Goal: Information Seeking & Learning: Learn about a topic

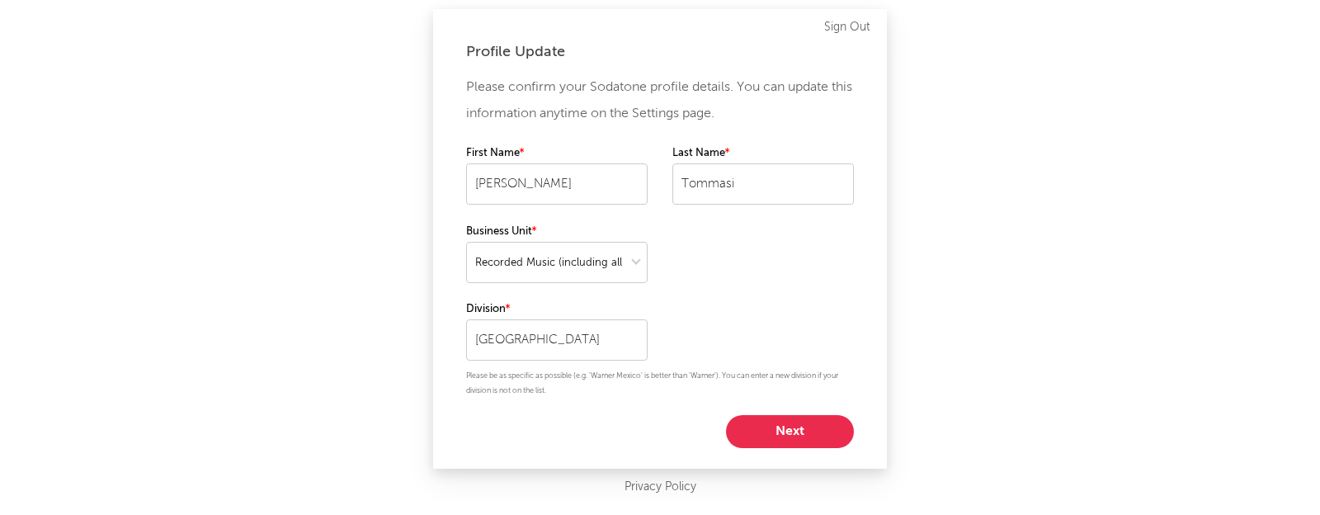
select select "recorded_music"
click at [797, 415] on button "Next" at bounding box center [790, 431] width 128 height 33
select select "manager"
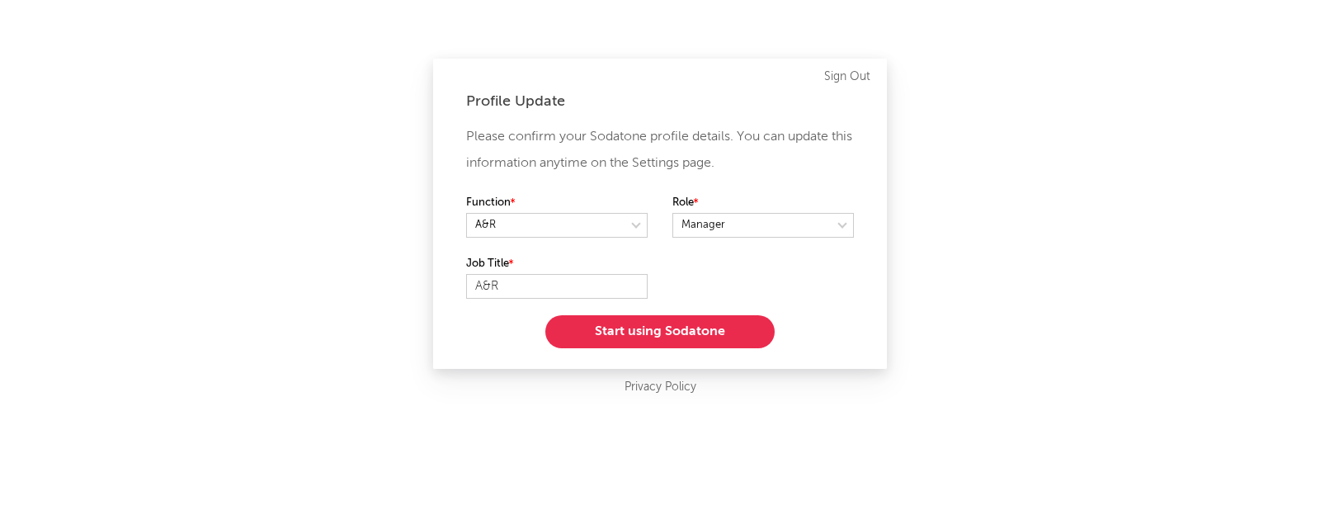
click at [713, 334] on button "Start using Sodatone" at bounding box center [659, 331] width 229 height 33
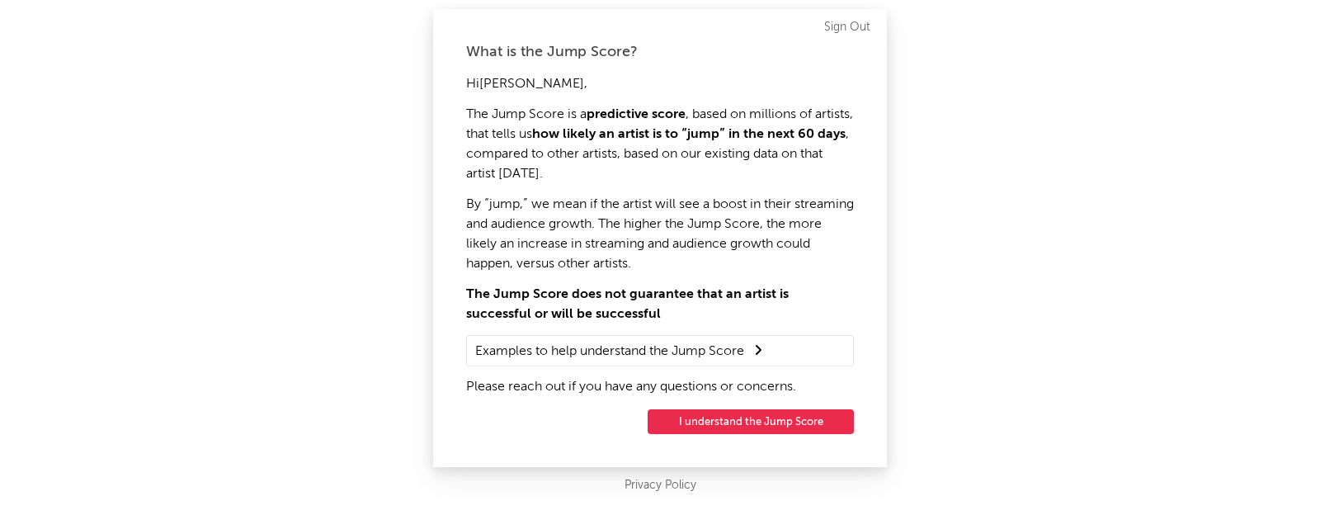
click at [736, 421] on button "I understand the Jump Score" at bounding box center [751, 421] width 206 height 25
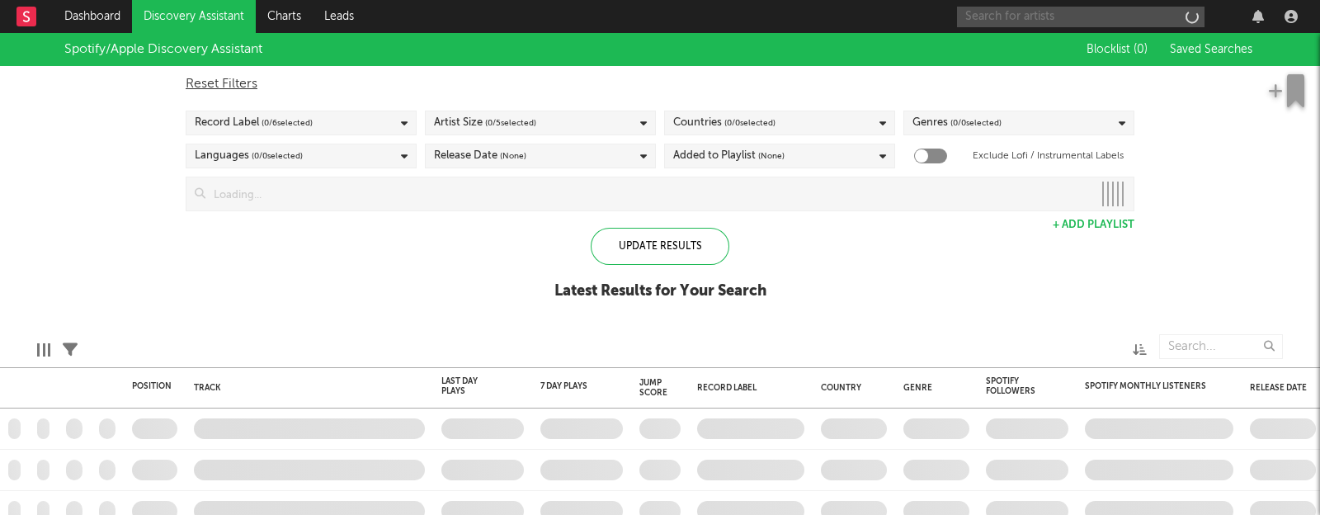
click at [1059, 17] on input "text" at bounding box center [1081, 17] width 248 height 21
type input "lagos"
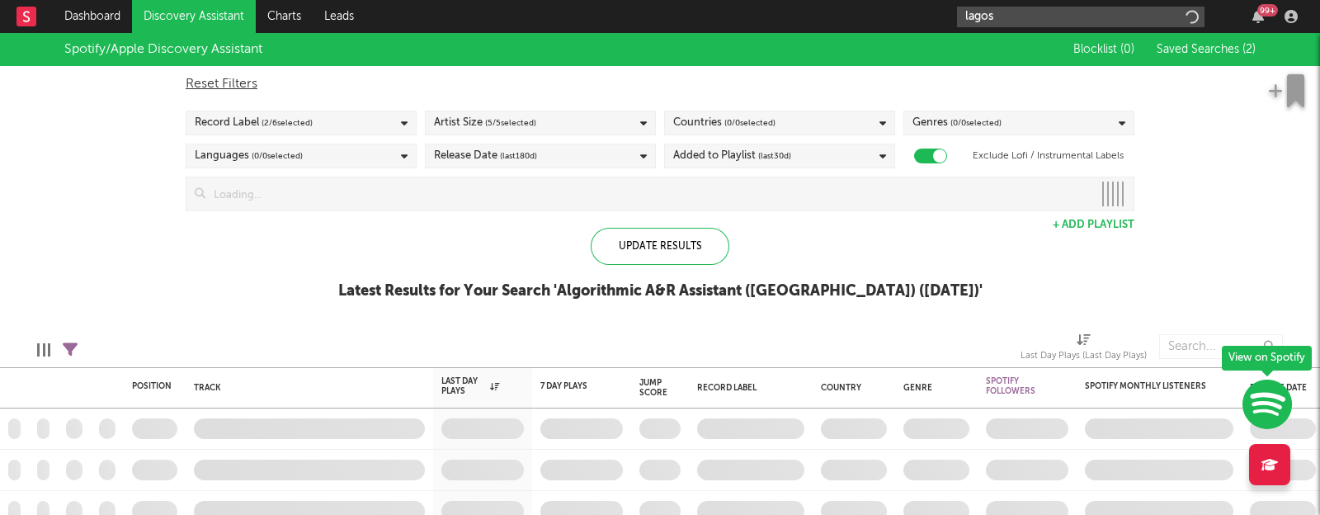
checkbox input "true"
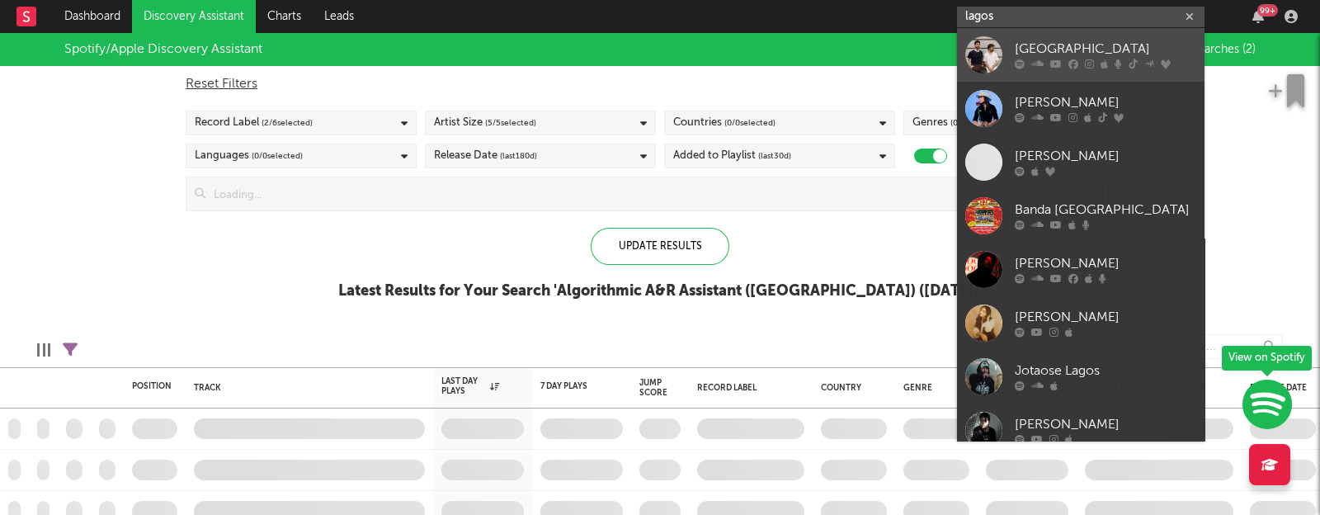
type input "lagos"
click at [1036, 43] on div "[GEOGRAPHIC_DATA]" at bounding box center [1106, 50] width 182 height 20
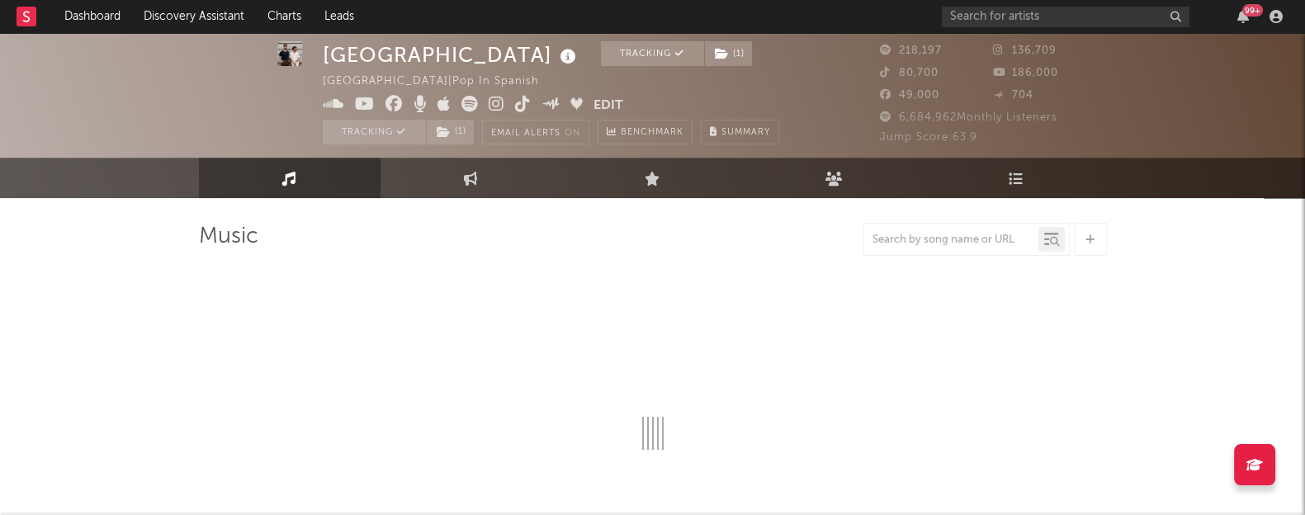
scroll to position [13, 0]
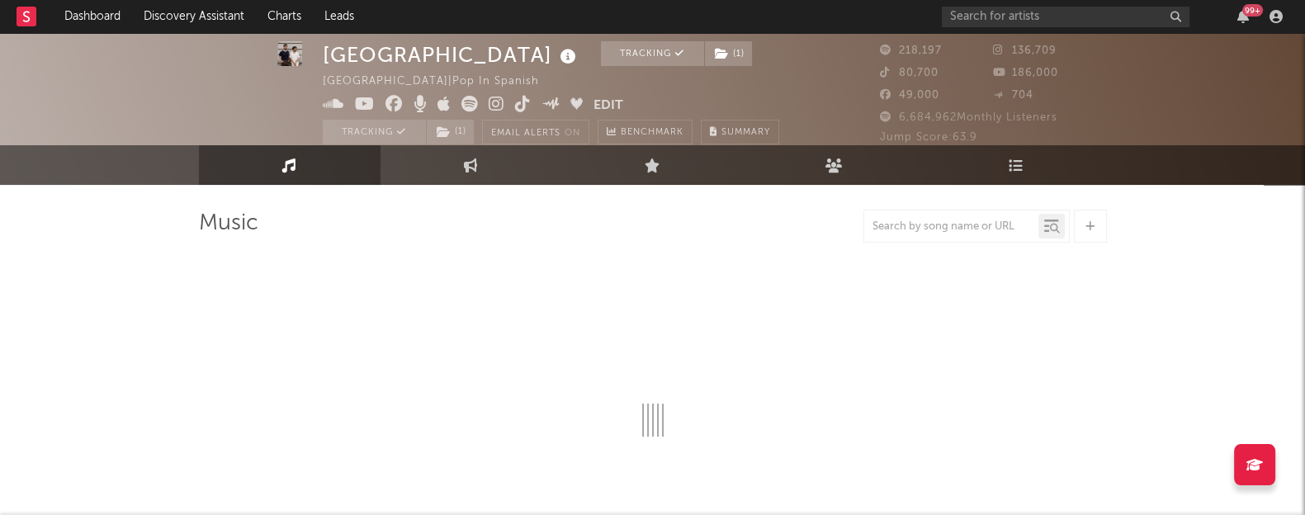
select select "6m"
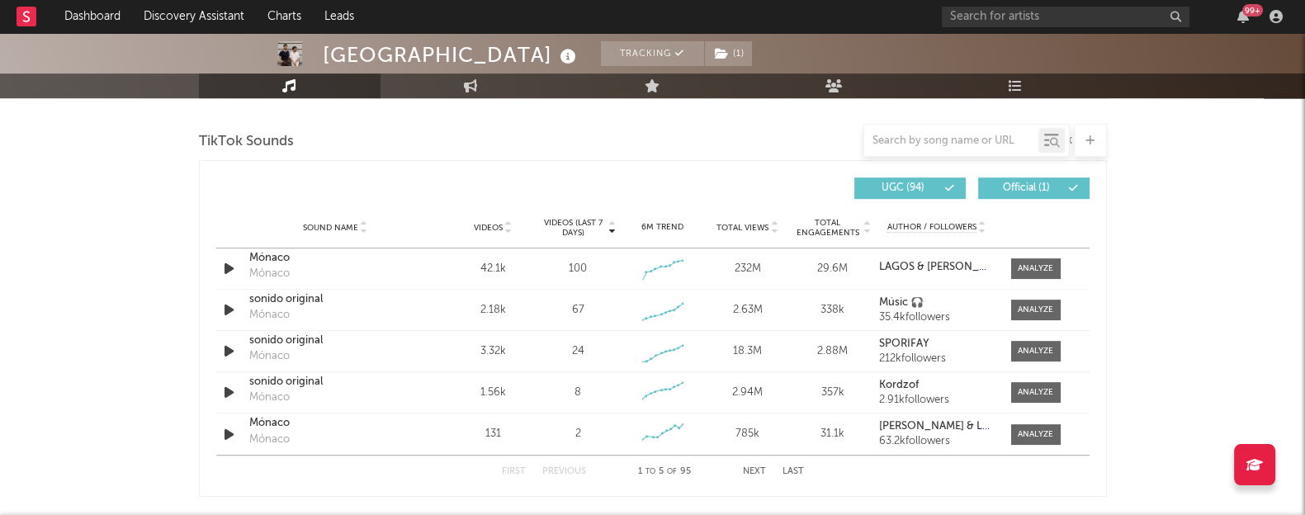
scroll to position [1097, 0]
click at [372, 323] on div "sonido original Mónaco" at bounding box center [335, 311] width 172 height 38
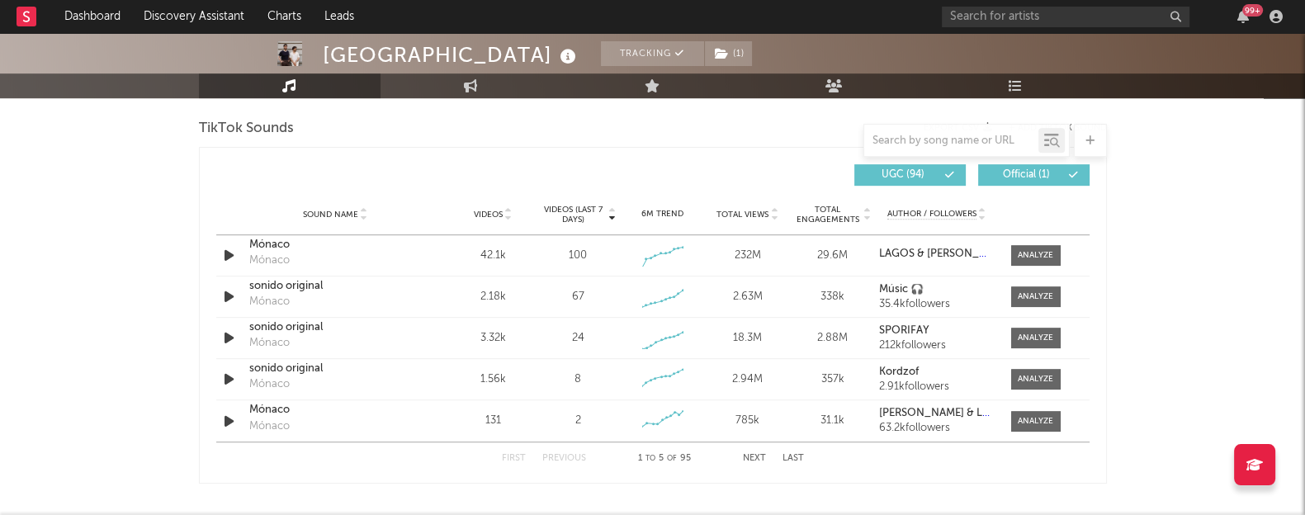
click at [759, 449] on div "First Previous 1 to 5 of 95 Next Last" at bounding box center [653, 458] width 302 height 32
click at [755, 454] on button "Next" at bounding box center [754, 458] width 23 height 9
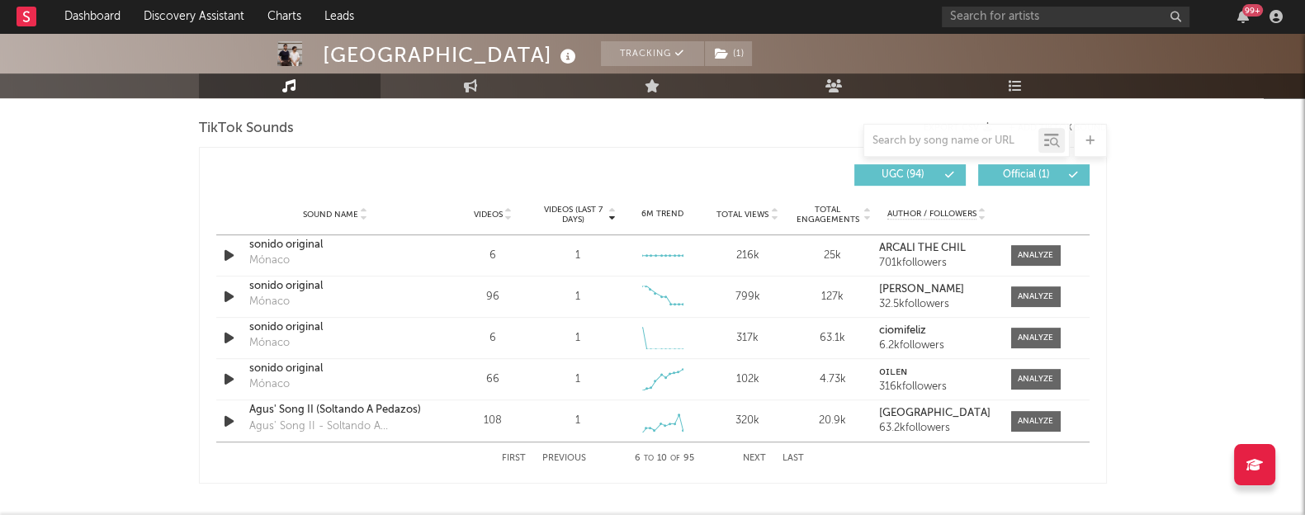
click at [753, 457] on button "Next" at bounding box center [754, 458] width 23 height 9
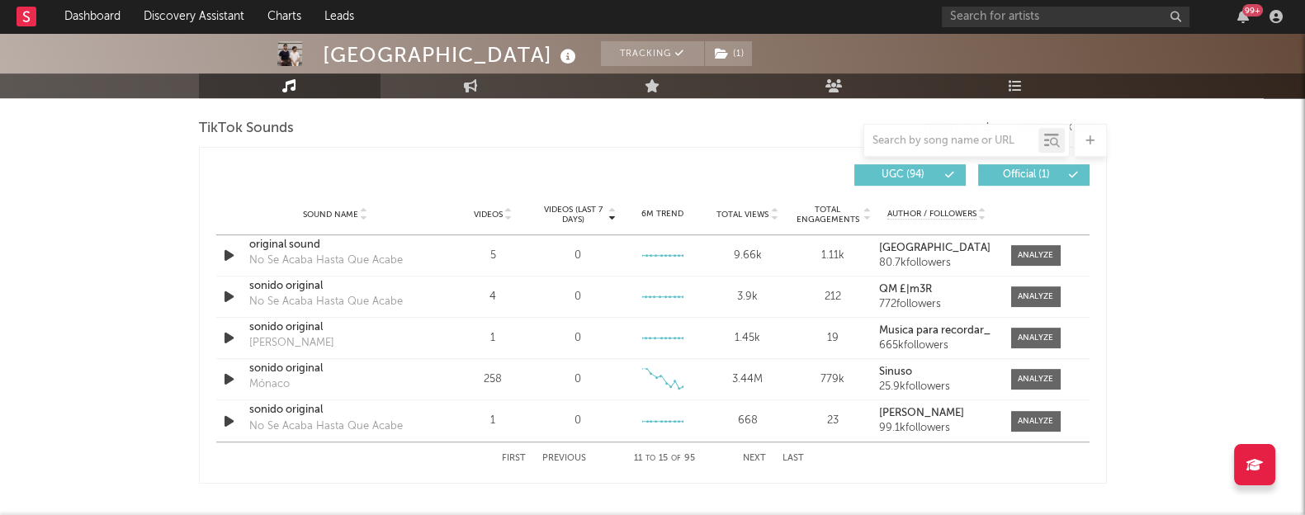
click at [564, 455] on button "Previous" at bounding box center [564, 458] width 44 height 9
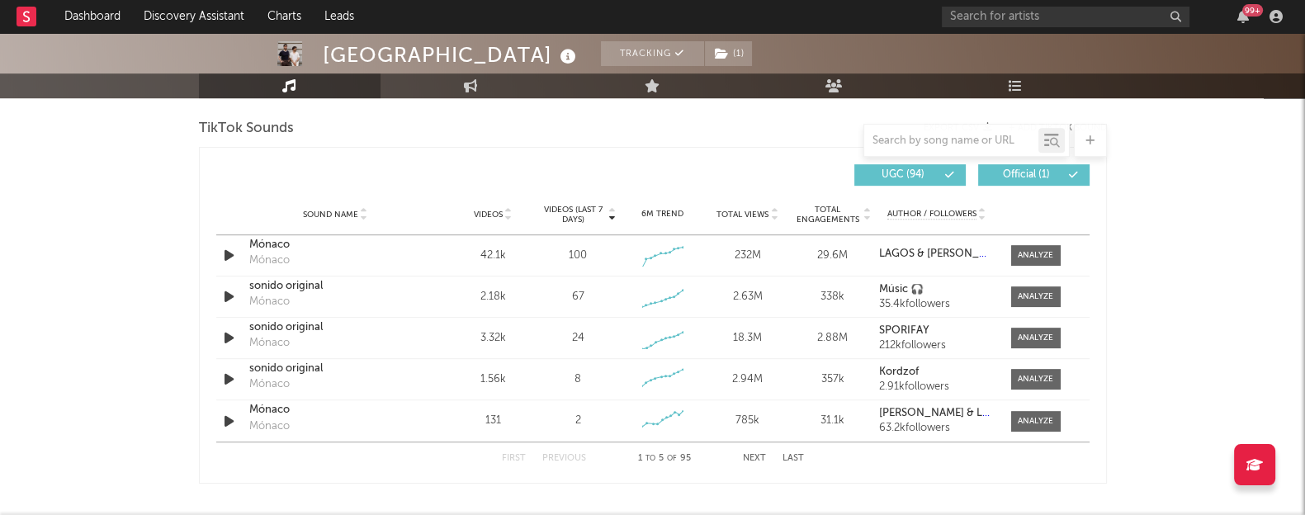
click at [564, 455] on button "Previous" at bounding box center [564, 458] width 44 height 9
click at [489, 210] on span "Videos" at bounding box center [488, 215] width 29 height 10
click at [747, 460] on button "Next" at bounding box center [754, 458] width 23 height 9
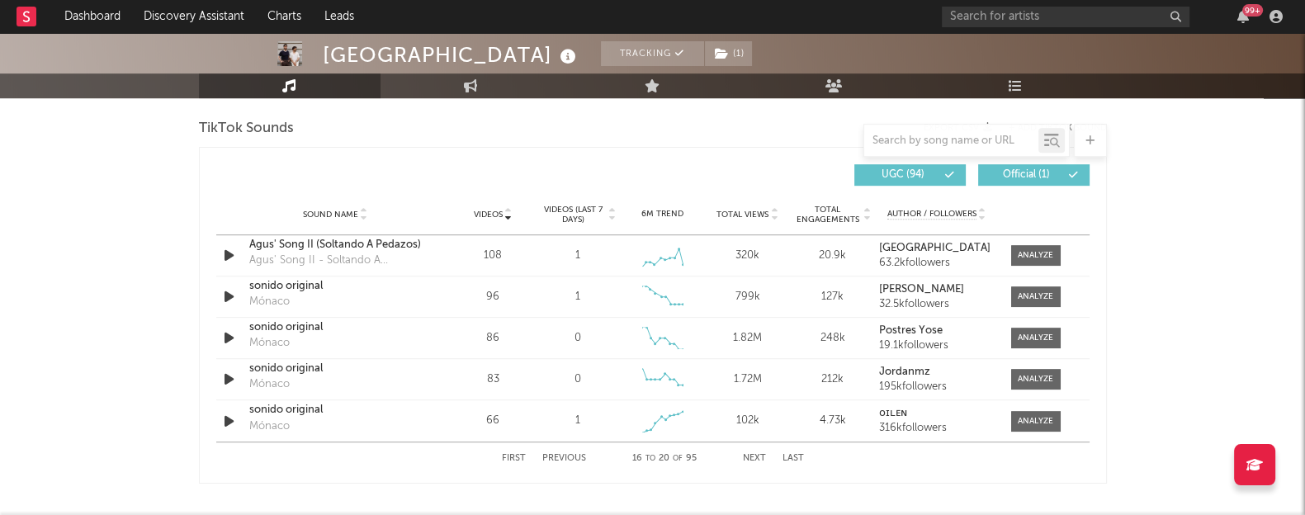
click at [747, 460] on button "Next" at bounding box center [754, 458] width 23 height 9
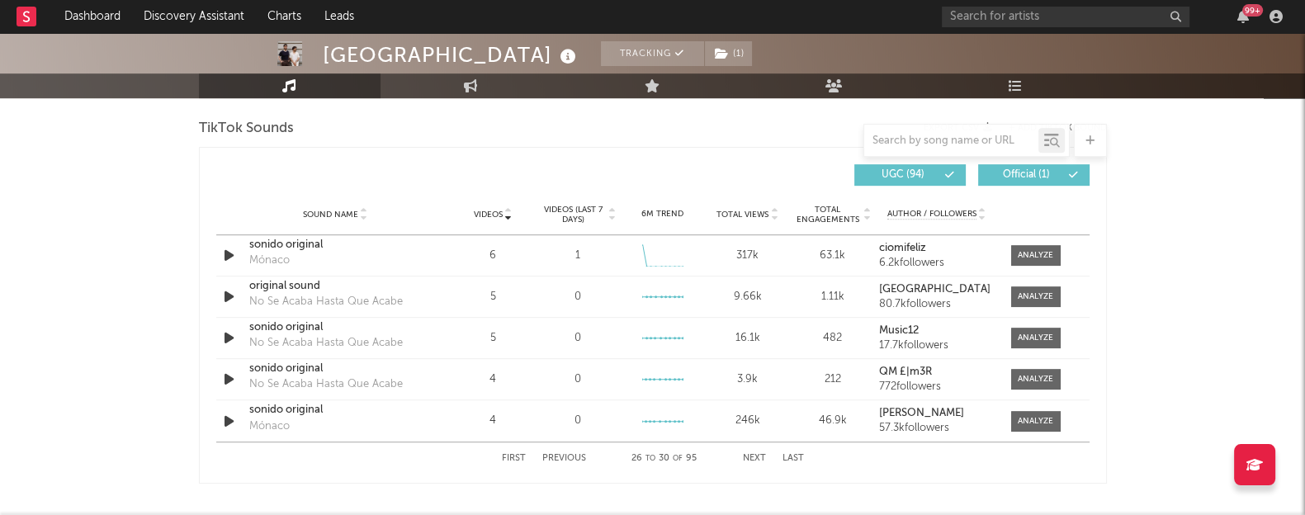
click at [750, 456] on button "Next" at bounding box center [754, 458] width 23 height 9
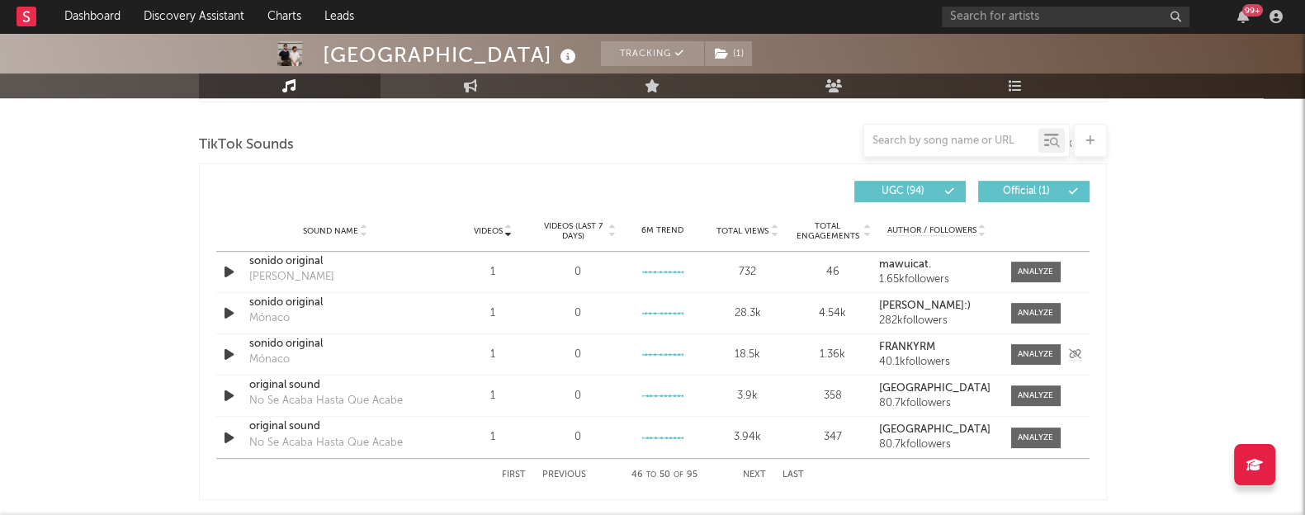
scroll to position [1097, 0]
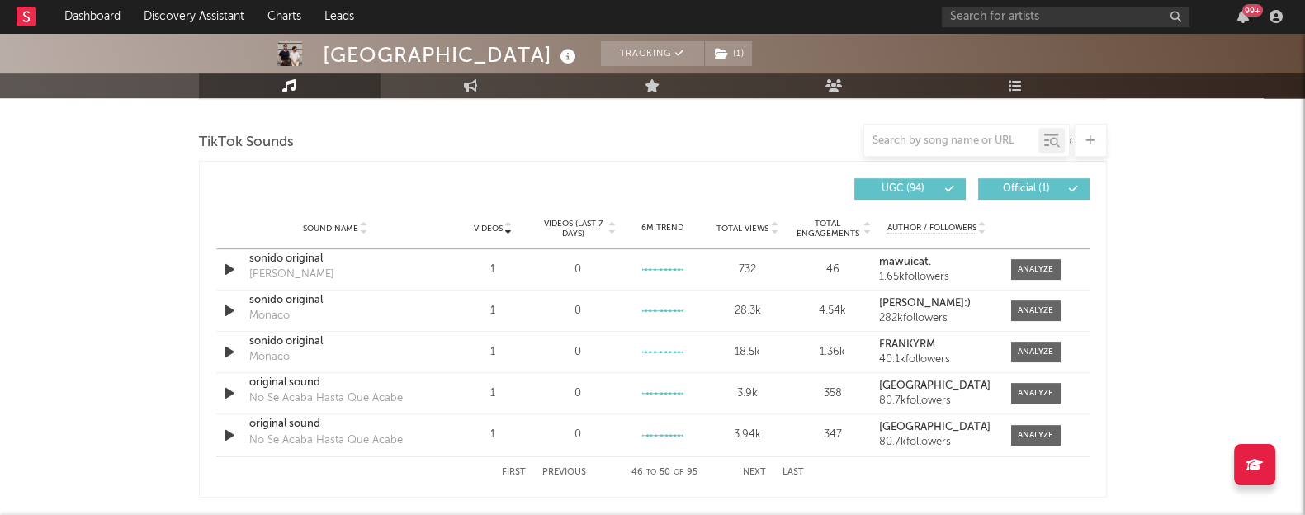
click at [751, 474] on button "Next" at bounding box center [754, 472] width 23 height 9
